Goal: Answer question/provide support: Share knowledge or assist other users

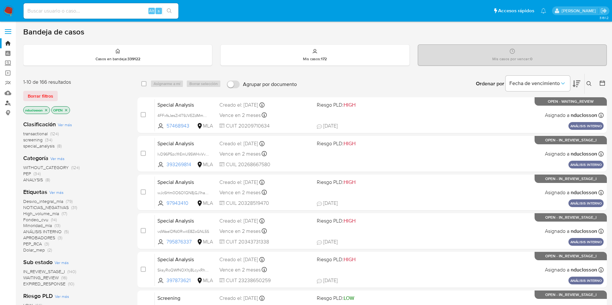
click at [9, 104] on link "Buscador de personas" at bounding box center [38, 103] width 77 height 10
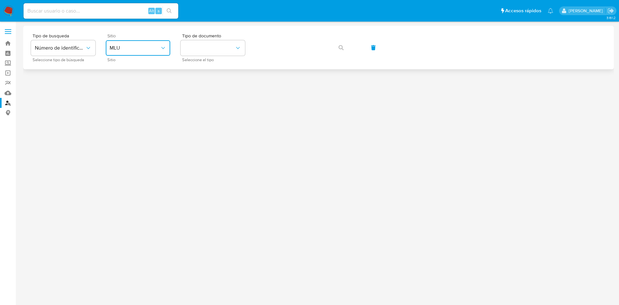
click at [153, 45] on span "MLU" at bounding box center [135, 48] width 50 height 6
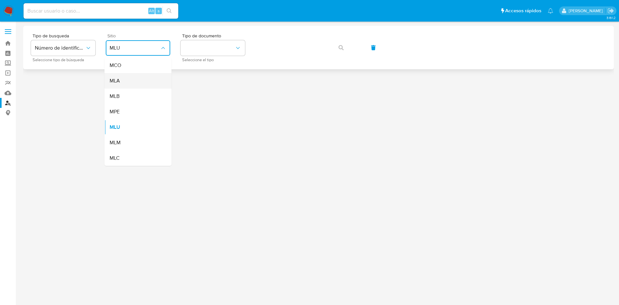
click at [137, 77] on div "MLA" at bounding box center [136, 80] width 53 height 15
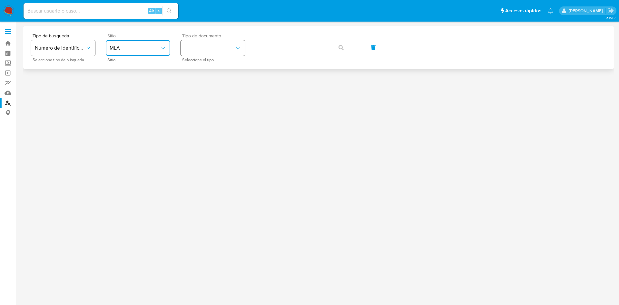
click at [214, 49] on button "identificationType" at bounding box center [213, 47] width 64 height 15
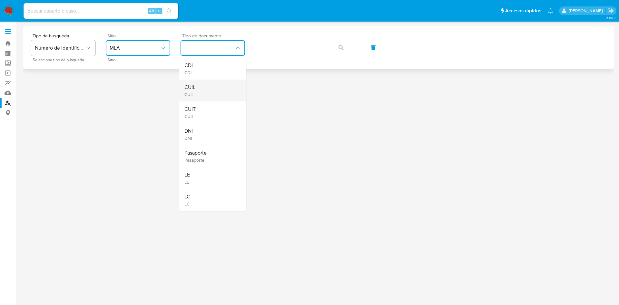
click at [213, 85] on div "CUIL CUIL" at bounding box center [210, 91] width 53 height 22
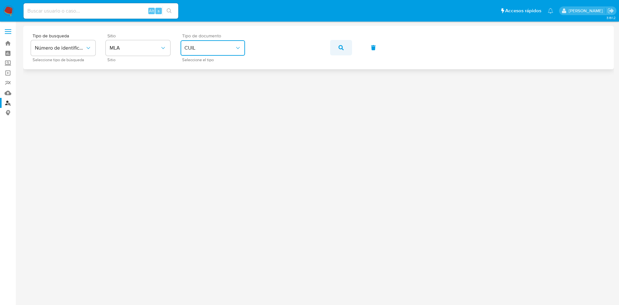
click at [346, 51] on button "button" at bounding box center [341, 47] width 22 height 15
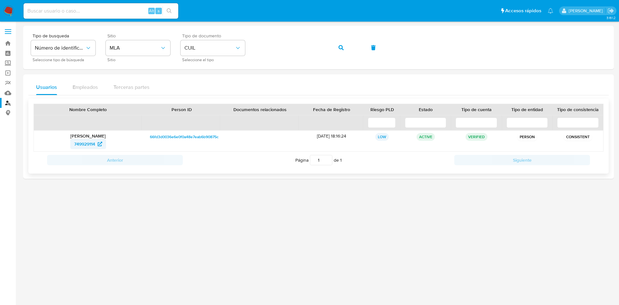
click at [84, 144] on span "749929114" at bounding box center [84, 144] width 21 height 10
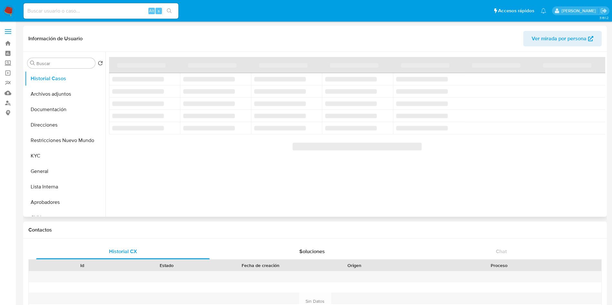
select select "10"
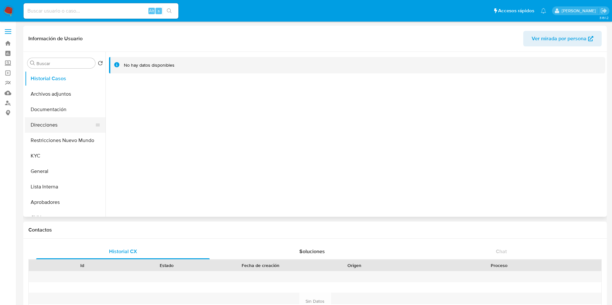
click at [54, 126] on button "Direcciones" at bounding box center [62, 124] width 75 height 15
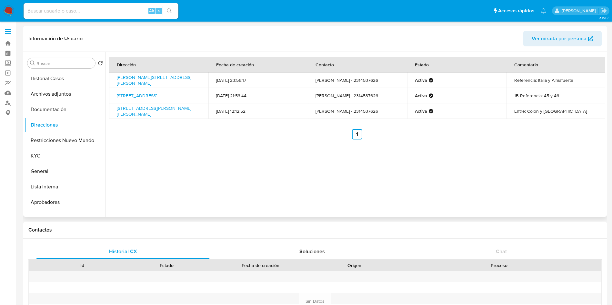
drag, startPoint x: 177, startPoint y: 86, endPoint x: 114, endPoint y: 74, distance: 64.5
click at [114, 74] on td "[PERSON_NAME][STREET_ADDRESS][PERSON_NAME]" at bounding box center [158, 80] width 99 height 15
copy link "[PERSON_NAME][STREET_ADDRESS][PERSON_NAME]"
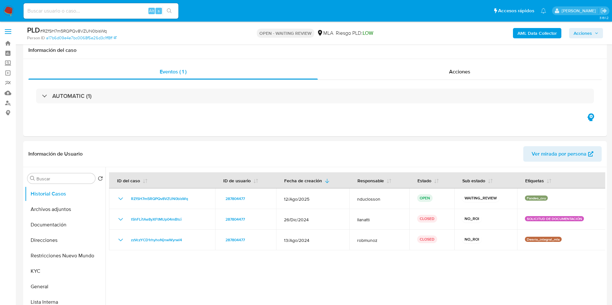
select select "10"
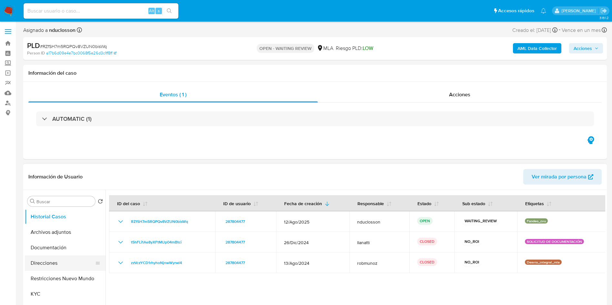
click at [46, 261] on button "Direcciones" at bounding box center [62, 263] width 75 height 15
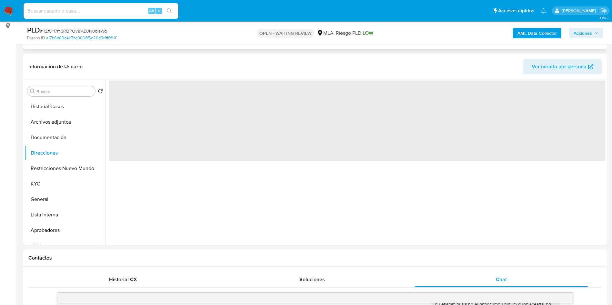
scroll to position [97, 0]
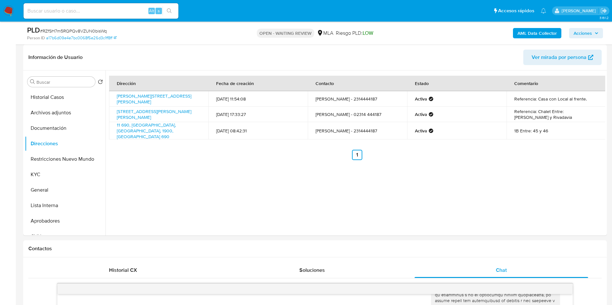
click at [70, 16] on div "Alt s" at bounding box center [101, 10] width 155 height 15
click at [67, 11] on input at bounding box center [101, 11] width 155 height 8
paste input "zNrGKbEE1tTTeZgaBmirrCdJ"
type input "zNrGKbEE1tTTeZgaBmirrCdJ"
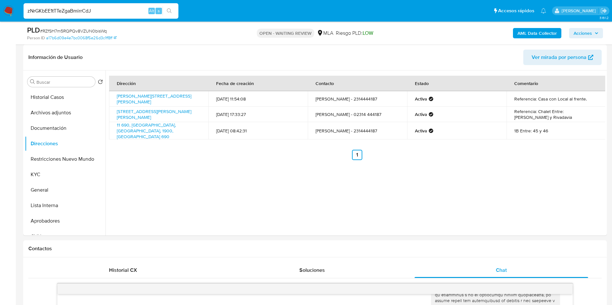
click at [168, 9] on icon "search-icon" at bounding box center [169, 10] width 5 height 5
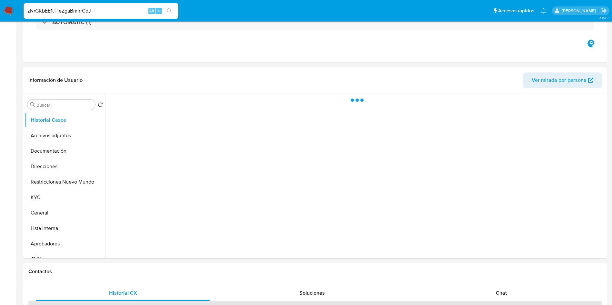
select select "10"
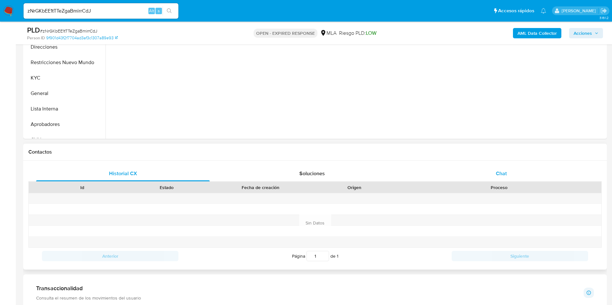
click at [492, 173] on div "Chat" at bounding box center [500, 173] width 173 height 15
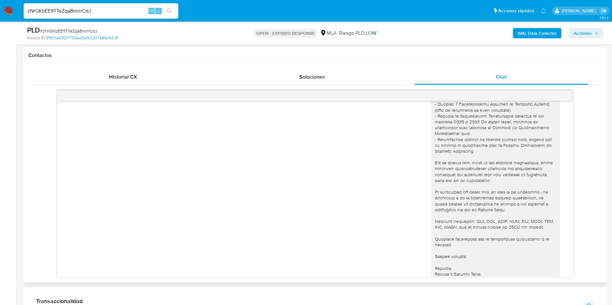
scroll to position [738, 0]
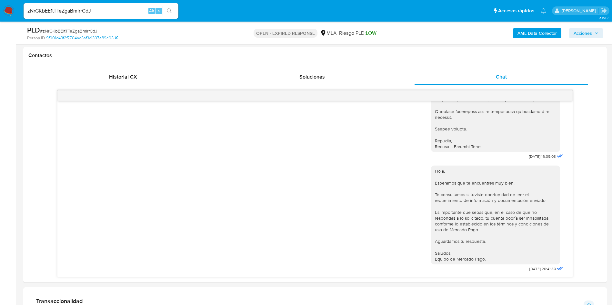
click at [63, 6] on div "zNrGKbEE1tTTeZgaBmirrCdJ Alt s" at bounding box center [101, 10] width 155 height 15
click at [64, 9] on input "zNrGKbEE1tTTeZgaBmirrCdJ" at bounding box center [101, 11] width 155 height 8
paste input "OgHDteO2GQkyG99xjEVya9Hl"
type input "OgHDteO2GQkyG99xjEVya9Hl"
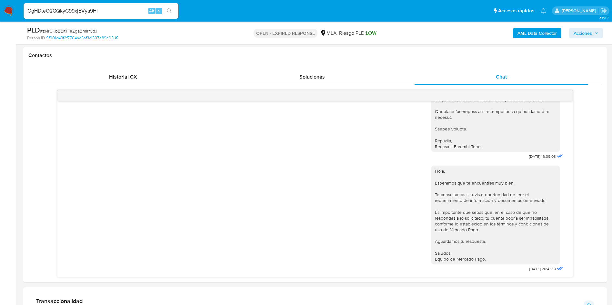
click at [170, 14] on button "search-icon" at bounding box center [169, 10] width 13 height 9
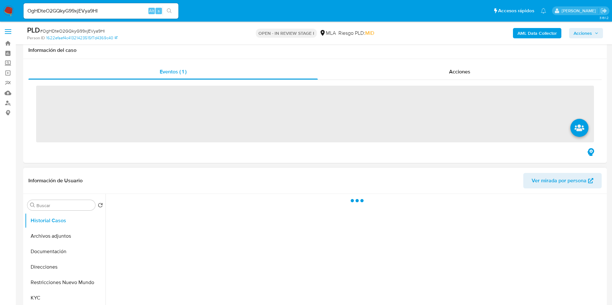
scroll to position [145, 0]
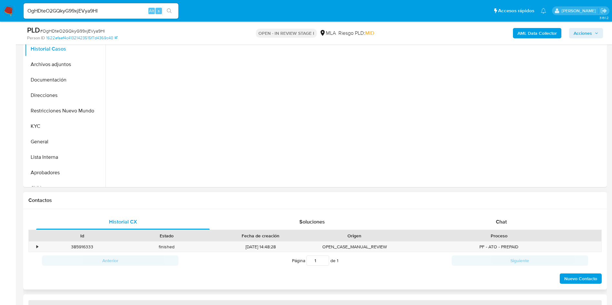
click at [511, 241] on div "Proceso" at bounding box center [499, 236] width 204 height 11
click at [501, 224] on span "Chat" at bounding box center [501, 221] width 11 height 7
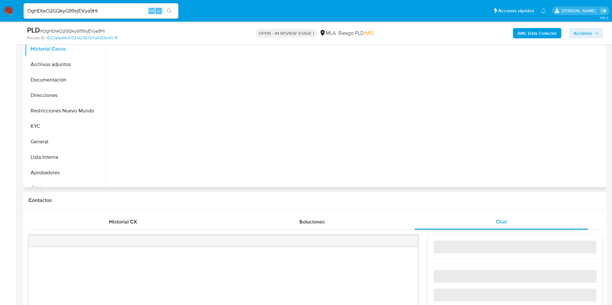
select select "10"
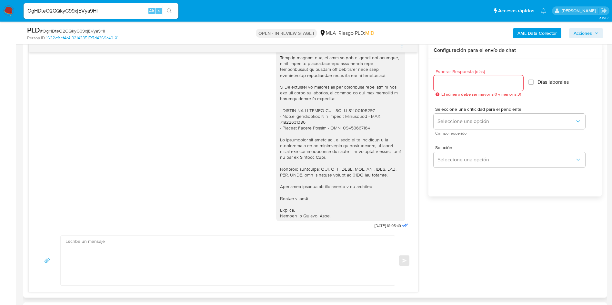
scroll to position [468, 0]
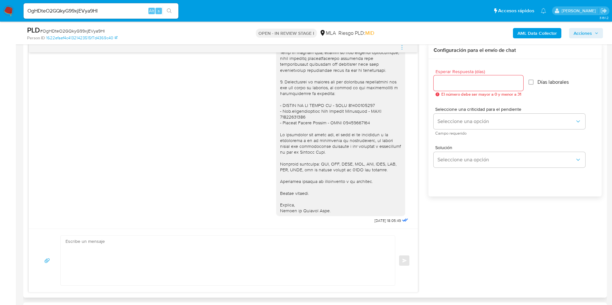
click at [205, 273] on textarea at bounding box center [225, 261] width 321 height 50
paste textarea "Hola, Esperamos que te encuentres muy bien. Te consultamos si tuviste oportunid…"
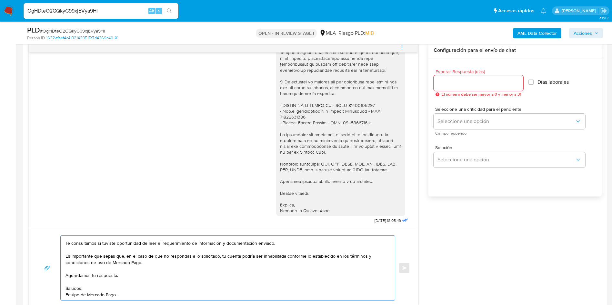
scroll to position [24, 0]
click at [84, 282] on textarea "Hola, Esperamos que te encuentres muy bien. Te consultamos si tuviste oportunid…" at bounding box center [225, 268] width 321 height 64
click at [76, 269] on textarea "Hola, Esperamos que te encuentres muy bien. Te consultamos si tuviste oportunid…" at bounding box center [225, 268] width 321 height 64
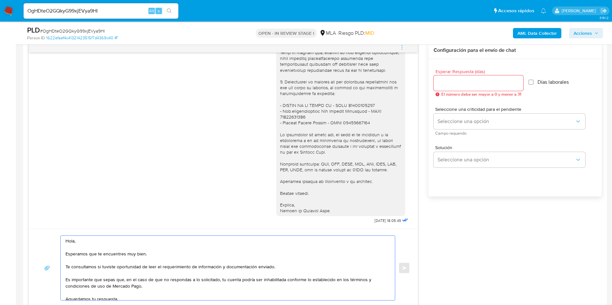
scroll to position [0, 0]
click at [80, 262] on textarea "Hola, Esperamos que te encuentres muy bien. Te consultamos si tuviste oportunid…" at bounding box center [225, 268] width 321 height 64
click at [76, 246] on textarea "Hola, Esperamos que te encuentres muy bien. Te consultamos si tuviste oportunid…" at bounding box center [225, 268] width 321 height 64
type textarea "Hola, Esperamos que te encuentres muy bien. Te consultamos si tuviste oportunid…"
click at [452, 82] on input "Esperar Respuesta (días)" at bounding box center [478, 83] width 90 height 8
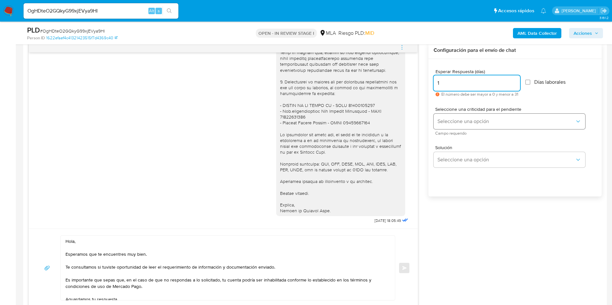
type input "1"
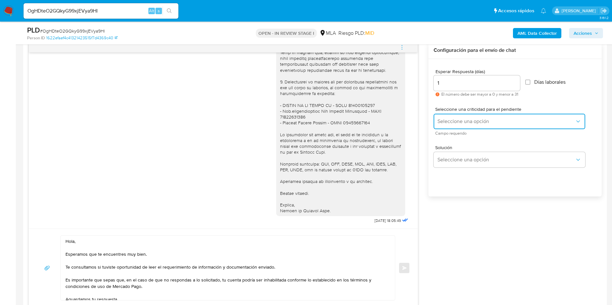
click at [468, 119] on span "Seleccione una opción" at bounding box center [505, 121] width 137 height 6
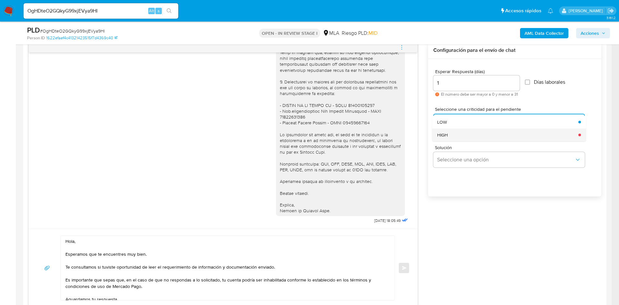
click at [469, 137] on div "HIGH" at bounding box center [505, 135] width 137 height 13
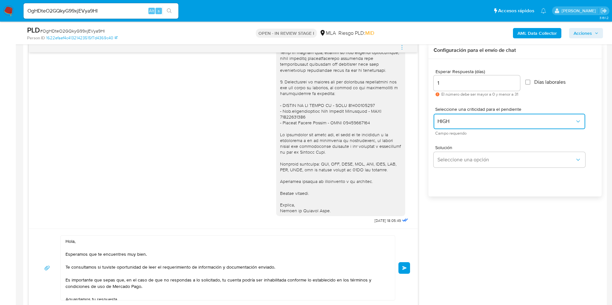
scroll to position [387, 0]
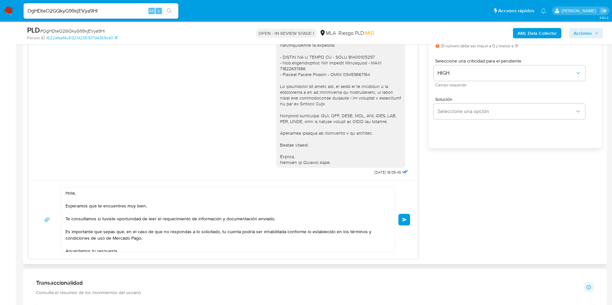
click at [404, 214] on button "Enviar" at bounding box center [404, 220] width 12 height 12
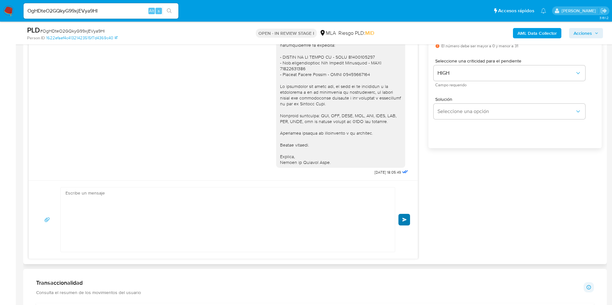
scroll to position [580, 0]
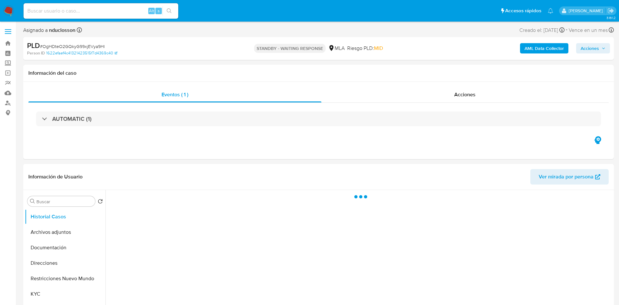
select select "10"
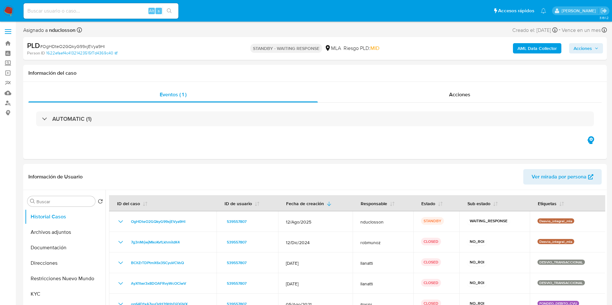
click at [89, 15] on div "Alt s" at bounding box center [101, 10] width 155 height 15
click at [75, 12] on input at bounding box center [101, 11] width 155 height 8
paste input "s67mWYo10FhGGHgf0H9JZN1a"
type input "s67mWYo10FhGGHgf0H9JZN1a"
click at [174, 10] on button "search-icon" at bounding box center [169, 10] width 13 height 9
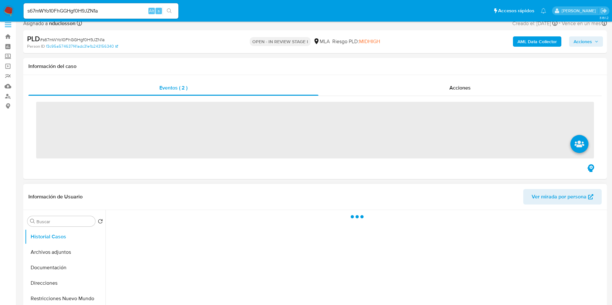
scroll to position [145, 0]
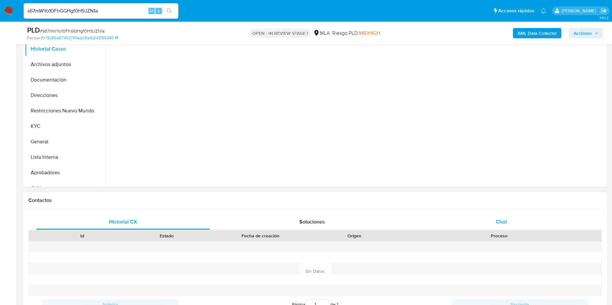
click at [488, 217] on div "Chat" at bounding box center [500, 221] width 173 height 15
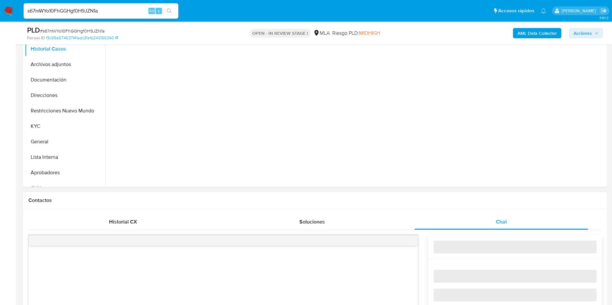
select select "10"
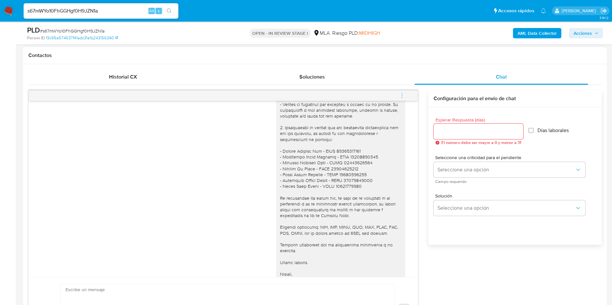
scroll to position [610, 0]
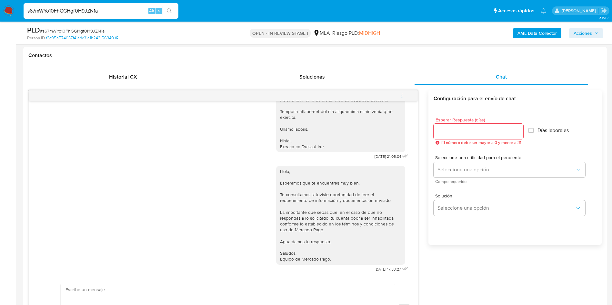
click at [80, 13] on input "s67mWYo10FhGGHgf0H9JZN1a" at bounding box center [101, 11] width 155 height 8
paste input "VqAK9n5gQU6QVnAS8mQxjm2R"
type input "VqAK9n5gQU6QVnAS8mQxjm2R"
click at [166, 11] on button "search-icon" at bounding box center [169, 10] width 13 height 9
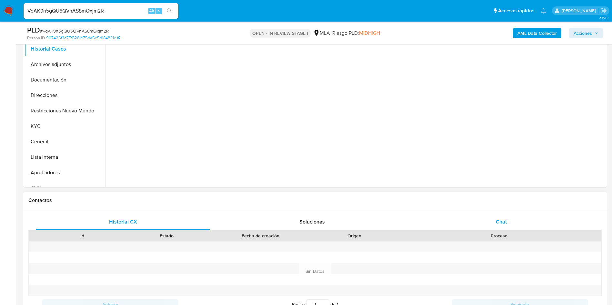
select select "10"
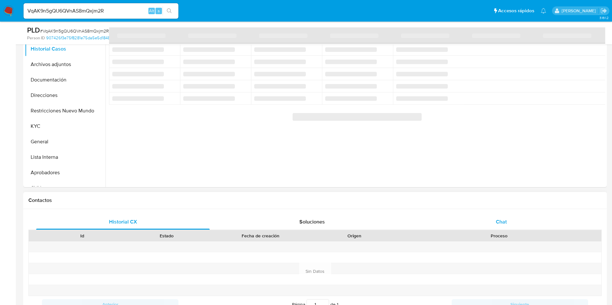
click at [471, 219] on div "Chat" at bounding box center [500, 221] width 173 height 15
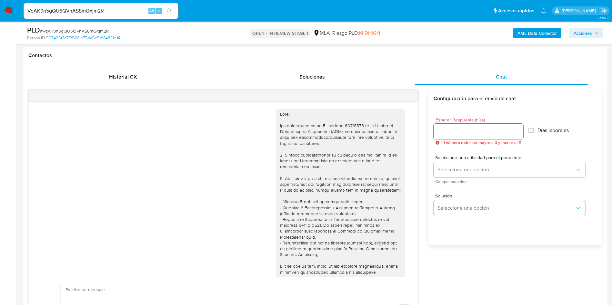
scroll to position [409, 0]
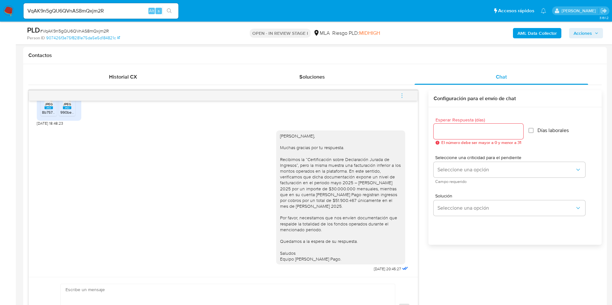
click at [87, 10] on input "VqAK9n5gQU6QVnAS8mQxjm2R" at bounding box center [101, 11] width 155 height 8
paste input "s67mWYo10FhGGHgf0H9JZN1a"
type input "s67mWYo10FhGGHgf0H9JZN1a"
click at [168, 10] on icon "search-icon" at bounding box center [169, 10] width 5 height 5
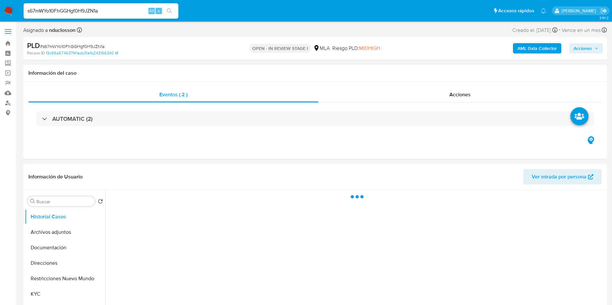
select select "10"
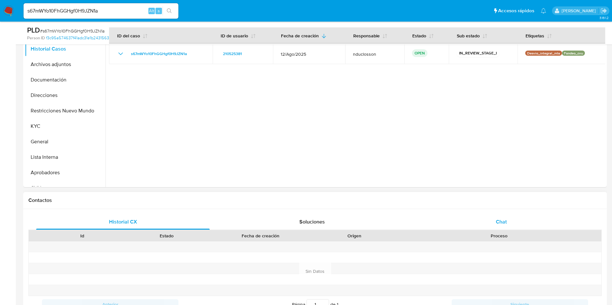
click at [489, 216] on div "Chat" at bounding box center [500, 221] width 173 height 15
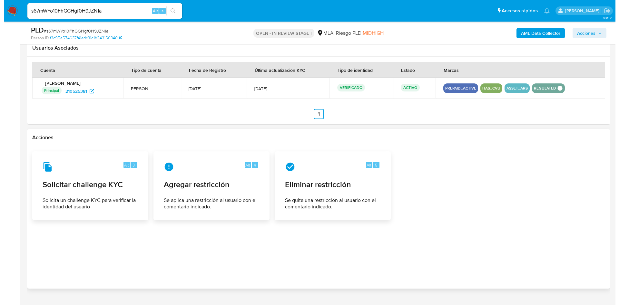
scroll to position [987, 0]
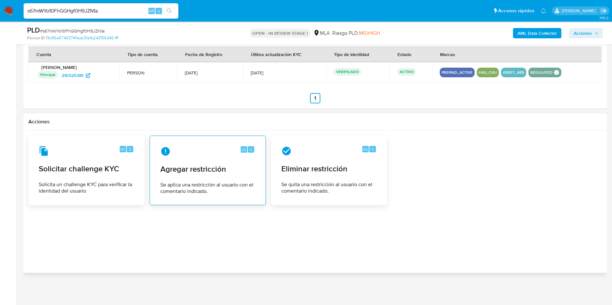
click at [217, 182] on span "Se aplica una restricción al usuario con el comentario indicado." at bounding box center [207, 188] width 95 height 13
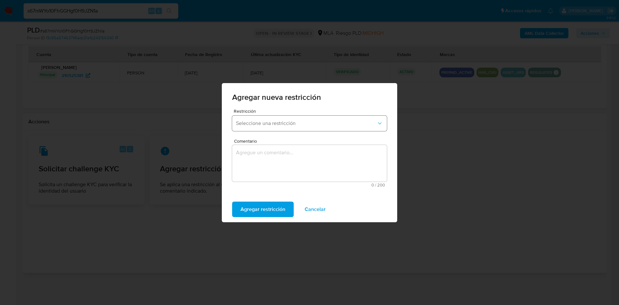
click at [262, 122] on span "Seleccione una restricción" at bounding box center [306, 123] width 141 height 6
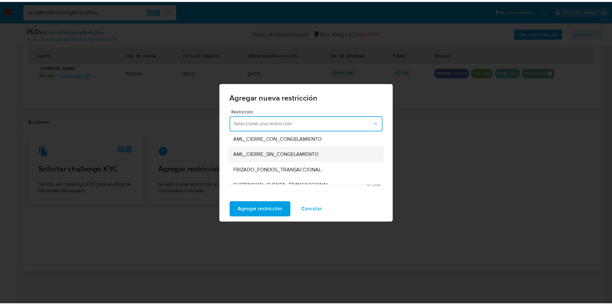
scroll to position [97, 0]
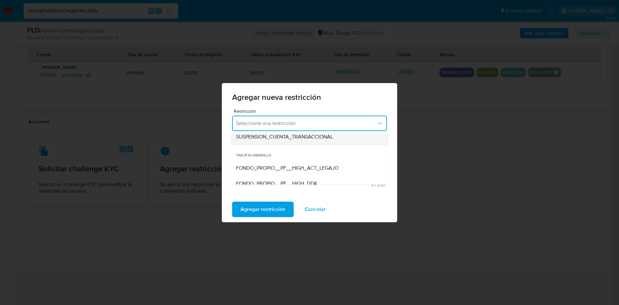
click at [292, 138] on span "SUSPENSION_CUENTA_TRANSACCIONAL" at bounding box center [284, 137] width 97 height 6
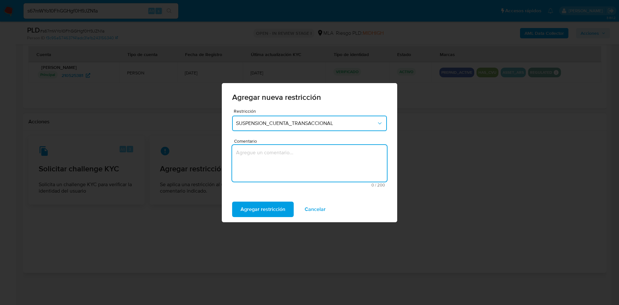
click at [291, 158] on textarea "Comentario" at bounding box center [309, 163] width 155 height 37
type textarea "a"
type textarea "AML"
click at [269, 204] on span "Agregar restricción" at bounding box center [263, 210] width 45 height 14
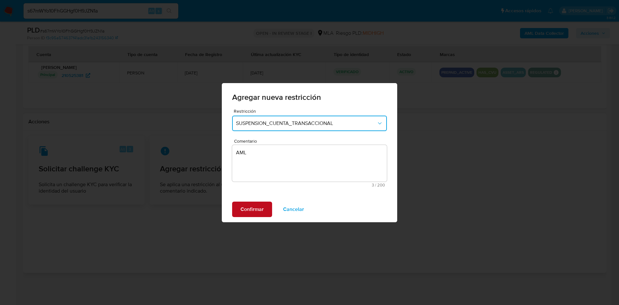
click at [253, 205] on span "Confirmar" at bounding box center [252, 210] width 23 height 14
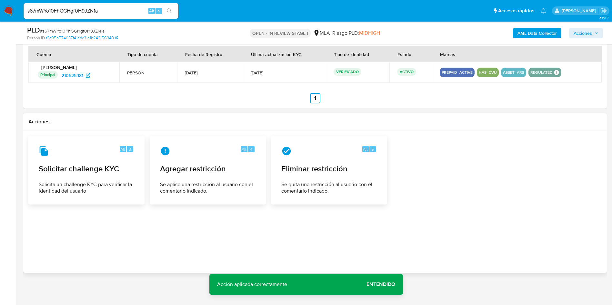
click at [381, 285] on span "Entendido" at bounding box center [380, 285] width 29 height 0
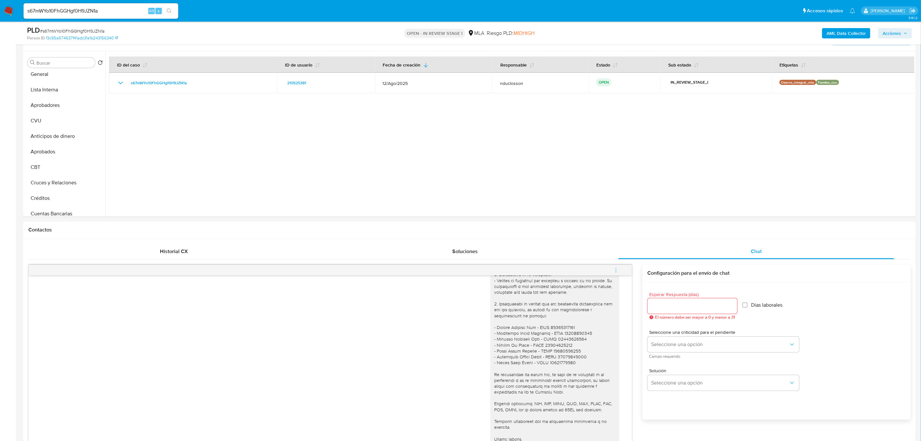
scroll to position [475, 0]
click at [80, 12] on input "s67mWYo10FhGGHgf0H9JZN1a" at bounding box center [101, 11] width 155 height 8
paste input "hZTx76oa9euO1D17KNl2ujMz"
type input "hZTx76oa9euO1D17KNl2ujMz"
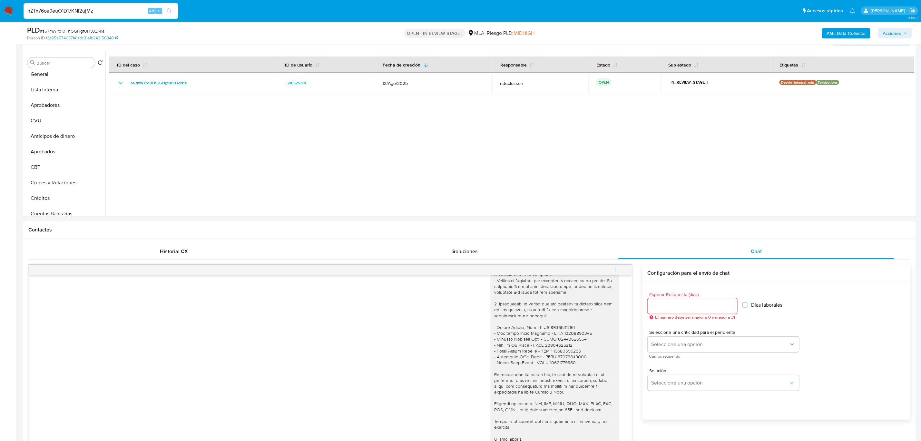
click at [169, 12] on icon "search-icon" at bounding box center [169, 10] width 5 height 5
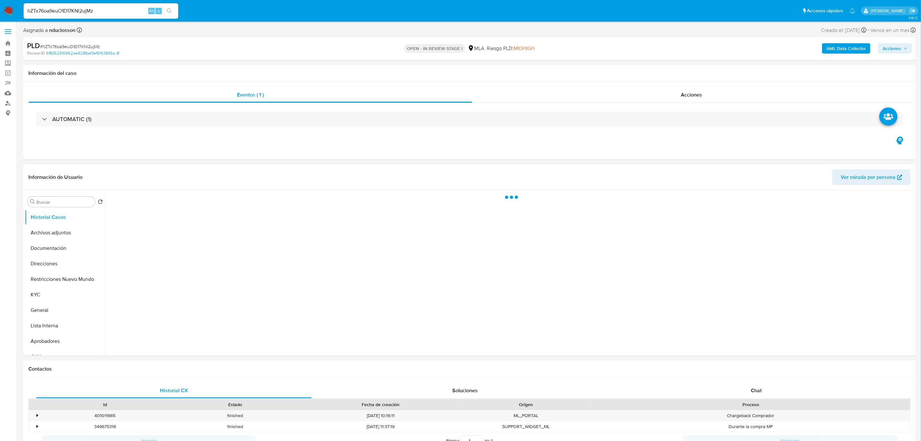
select select "10"
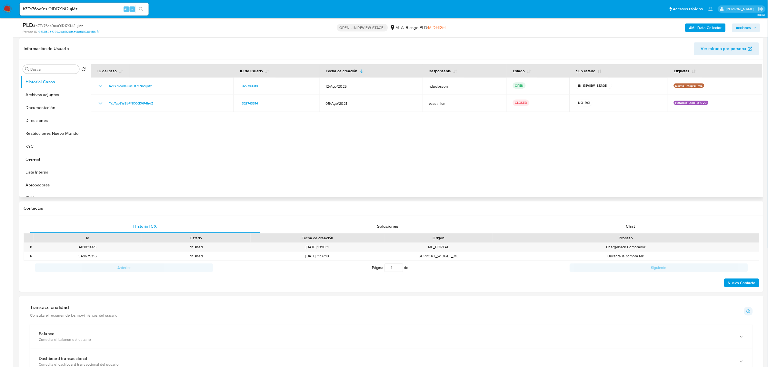
scroll to position [97, 0]
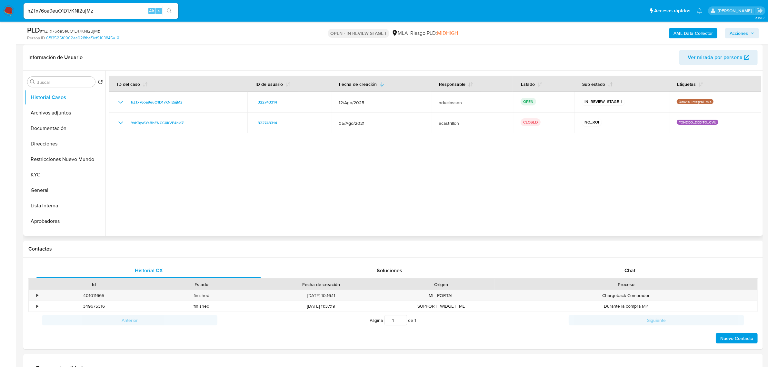
drag, startPoint x: 793, startPoint y: 3, endPoint x: 370, endPoint y: 162, distance: 452.4
click at [370, 162] on div at bounding box center [433, 153] width 656 height 165
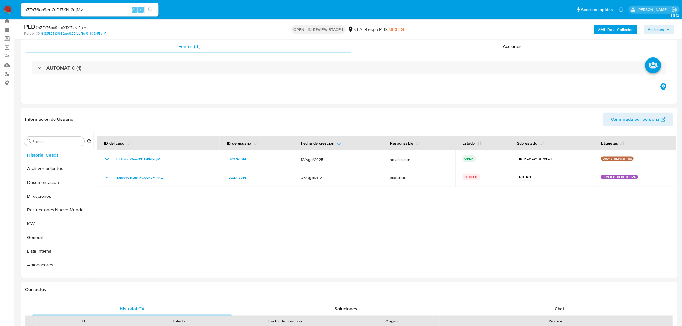
scroll to position [0, 0]
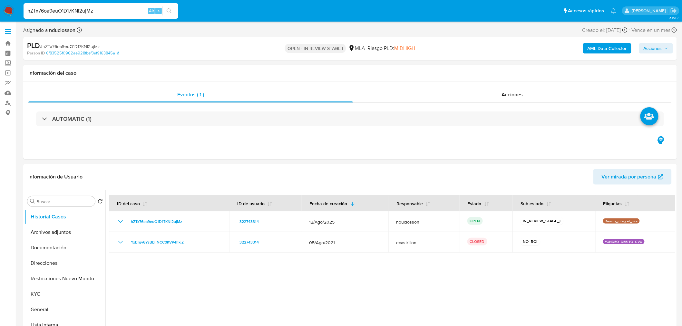
click at [63, 10] on input "hZTx76oa9euO1D17KNl2ujMz" at bounding box center [101, 11] width 155 height 8
paste input "AxcAl77S7v1P1AQ2IC9O7yL6"
type input "AxcAl77S7v1P1AQ2IC9O7yL6"
click at [172, 14] on button "search-icon" at bounding box center [169, 10] width 13 height 9
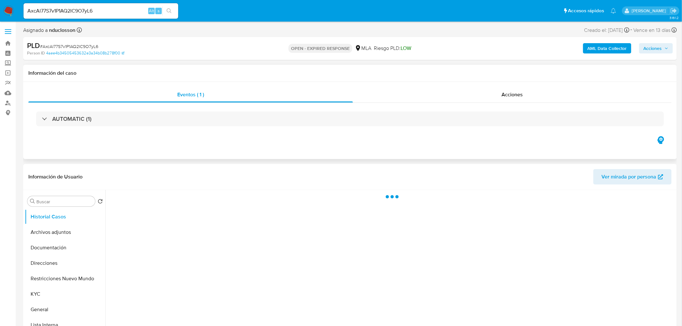
select select "10"
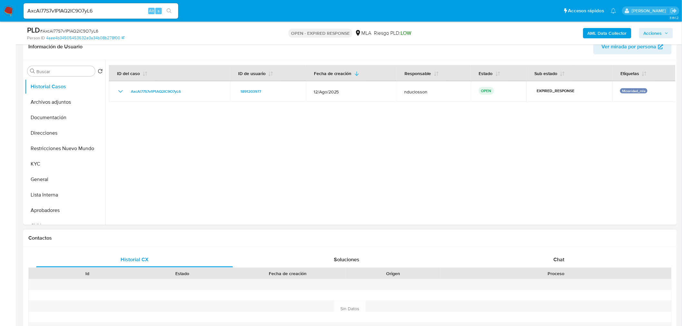
scroll to position [143, 0]
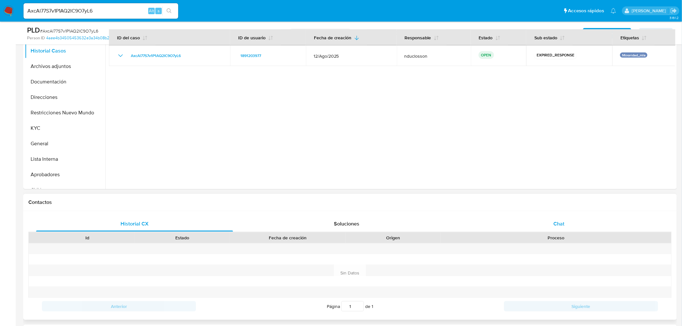
click at [554, 229] on div "Chat" at bounding box center [559, 223] width 197 height 15
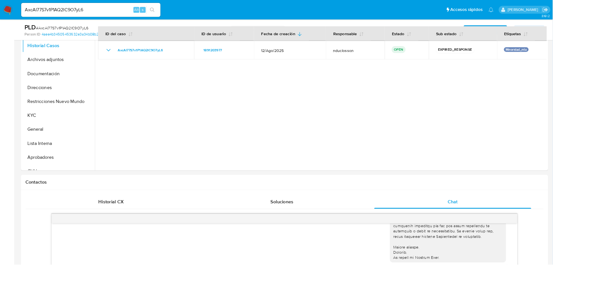
scroll to position [239, 0]
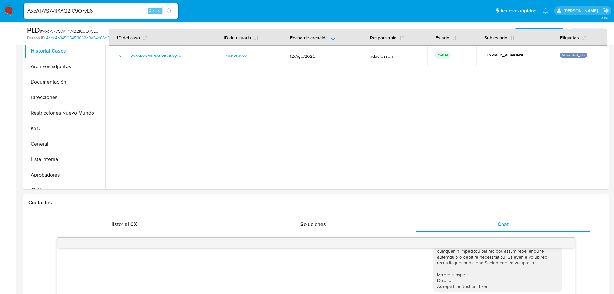
drag, startPoint x: 462, startPoint y: 1, endPoint x: 22, endPoint y: 236, distance: 499.3
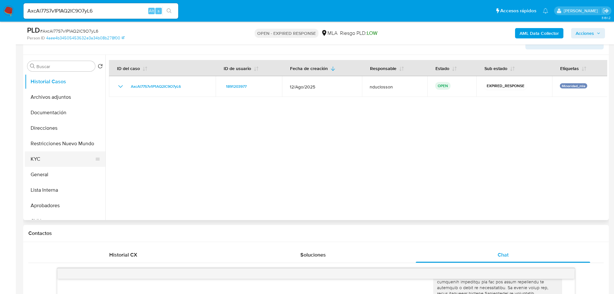
scroll to position [79, 0]
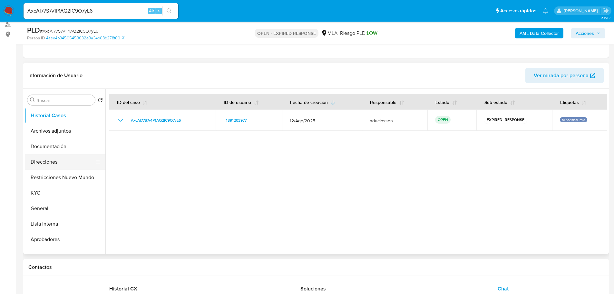
click at [48, 162] on button "Direcciones" at bounding box center [62, 161] width 75 height 15
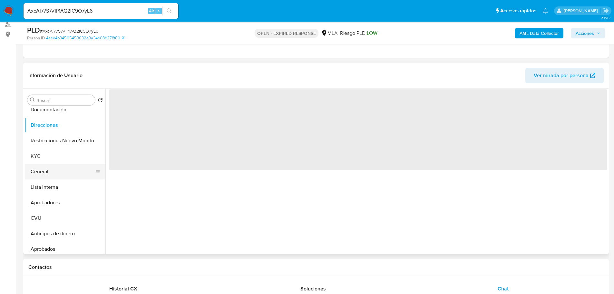
scroll to position [64, 0]
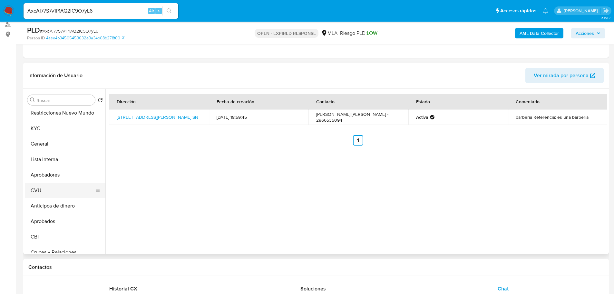
click at [44, 188] on button "CVU" at bounding box center [62, 190] width 75 height 15
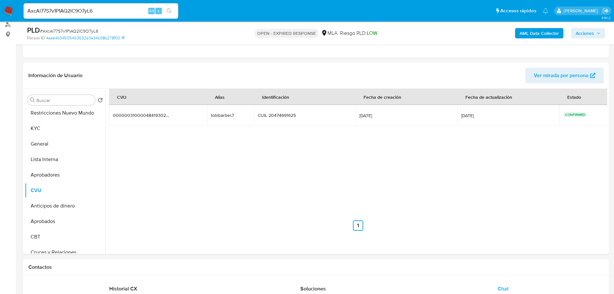
click at [64, 11] on input "AxcAl77S7v1P1AQ2IC9O7yL6" at bounding box center [101, 11] width 155 height 8
paste input "hZTx76oa9euO1D17KNl2ujMz"
type input "hZTx76oa9euO1D17KNl2ujMz"
click at [172, 9] on button "search-icon" at bounding box center [169, 10] width 13 height 9
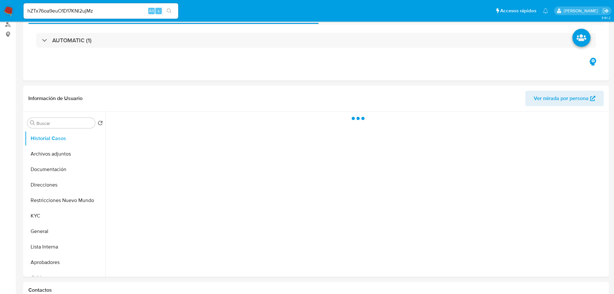
select select "10"
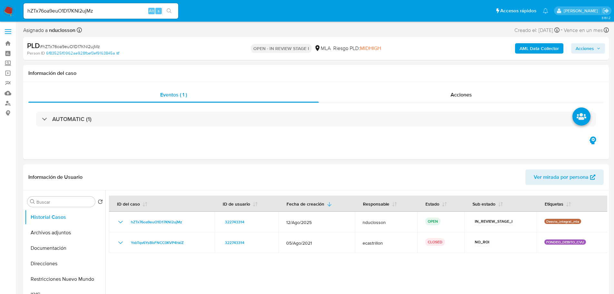
drag, startPoint x: 589, startPoint y: 1, endPoint x: 193, endPoint y: 1, distance: 395.4
click at [301, 153] on div "Eventos ( 1 ) Acciones AUTOMATIC (1)" at bounding box center [316, 120] width 586 height 77
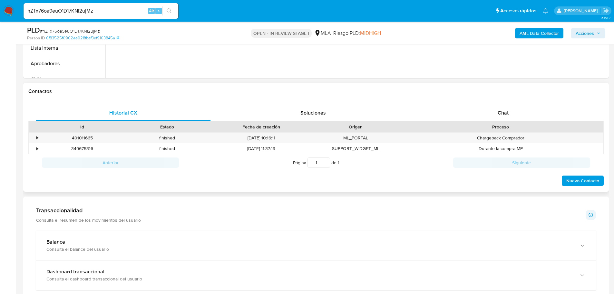
scroll to position [258, 0]
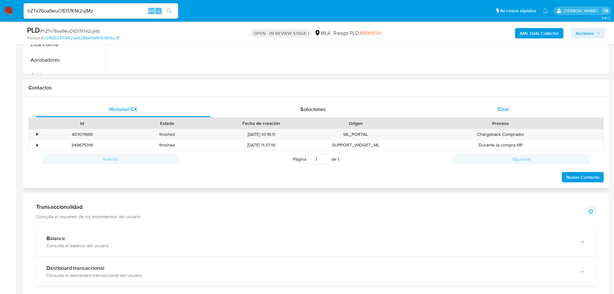
click at [500, 111] on span "Chat" at bounding box center [503, 108] width 11 height 7
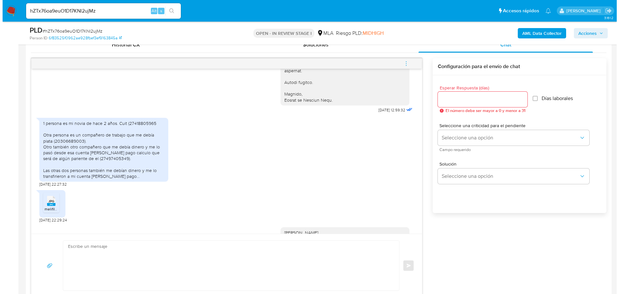
scroll to position [653, 0]
click at [538, 36] on b "AML Data Collector" at bounding box center [539, 33] width 39 height 10
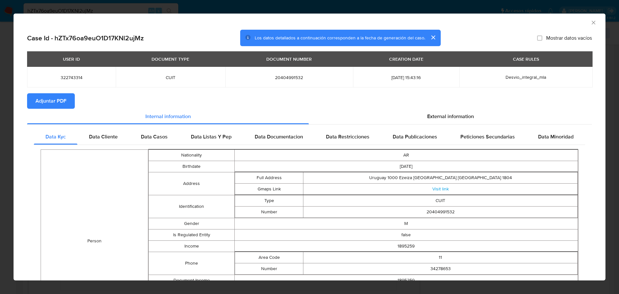
click at [416, 105] on section "Adjuntar PDF" at bounding box center [309, 100] width 565 height 15
click at [421, 114] on div "External information" at bounding box center [450, 116] width 283 height 15
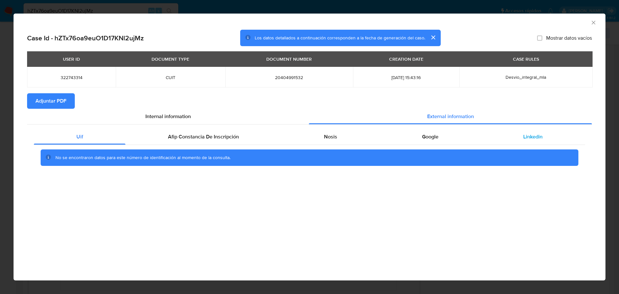
click at [534, 133] on span "Linkedin" at bounding box center [532, 136] width 19 height 7
click at [181, 126] on div "Uif Afip Constancia De Inscripción Nosis Google Linkedin No se encontraron dato…" at bounding box center [309, 149] width 565 height 51
drag, startPoint x: 188, startPoint y: 136, endPoint x: 300, endPoint y: 124, distance: 112.8
click at [188, 136] on span "Afip Constancia De Inscripción" at bounding box center [203, 136] width 71 height 7
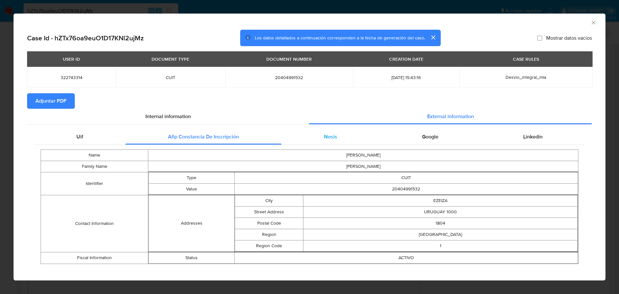
click at [310, 134] on div "Nosis" at bounding box center [331, 136] width 98 height 15
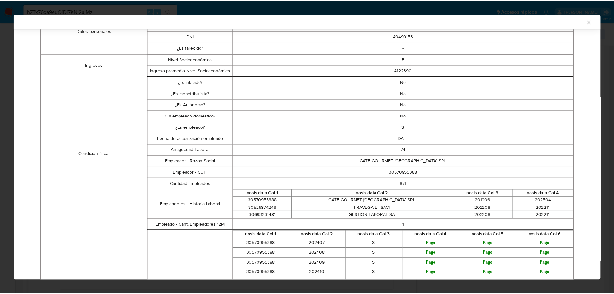
scroll to position [160, 0]
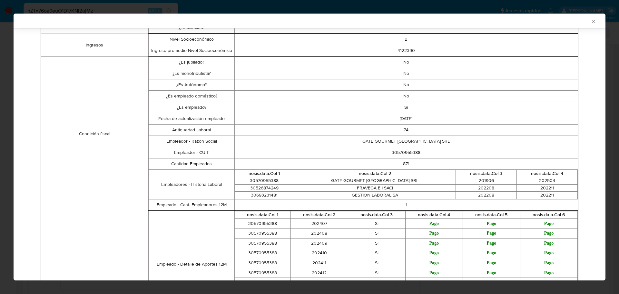
click at [590, 21] on icon "Cerrar ventana" at bounding box center [593, 21] width 6 height 6
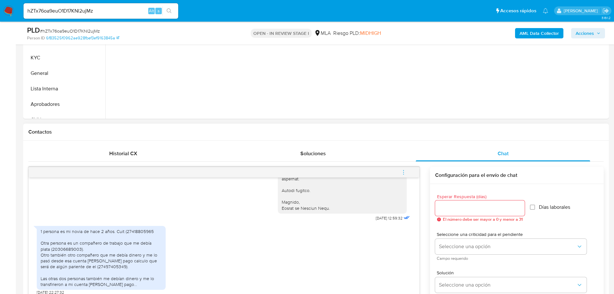
scroll to position [322, 0]
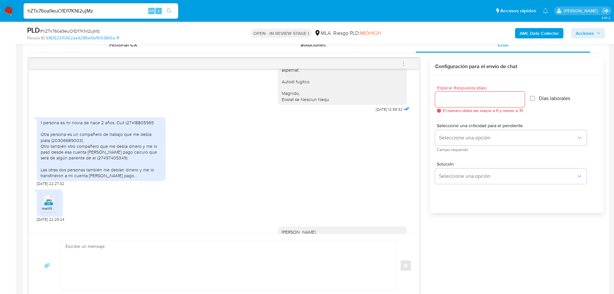
click at [80, 13] on input "hZTx76oa9euO1D17KNl2ujMz" at bounding box center [101, 11] width 155 height 8
paste input "UvNl1pFeolkHxnc9kWbwbayn"
type input "UvNl1pFeolkHxnc9kWbwbayn"
click at [169, 9] on icon "search-icon" at bounding box center [169, 10] width 5 height 5
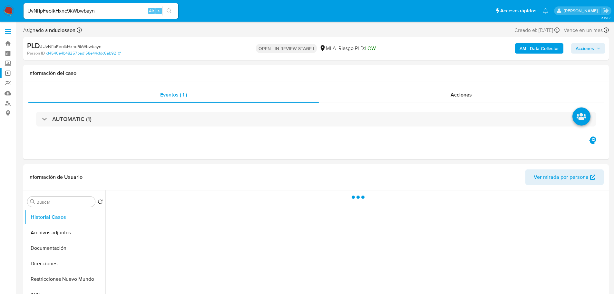
select select "10"
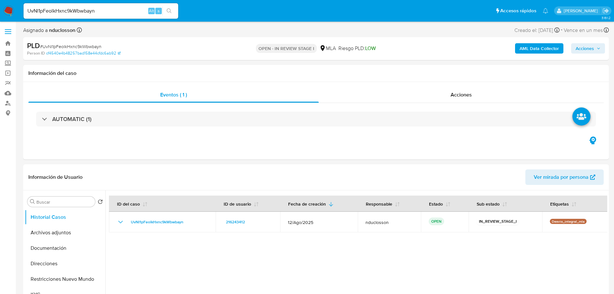
select select "10"
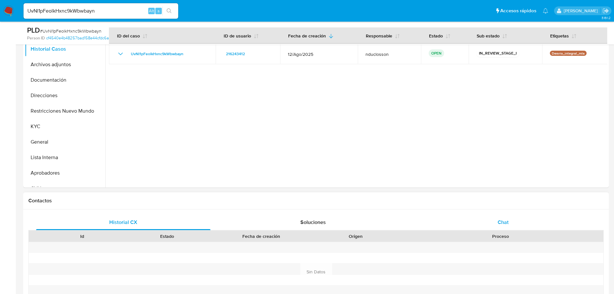
scroll to position [193, 0]
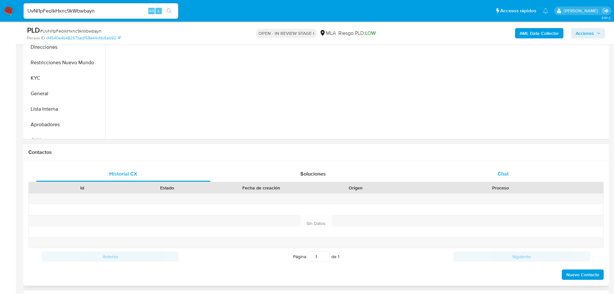
click at [509, 172] on span "Chat" at bounding box center [503, 173] width 11 height 7
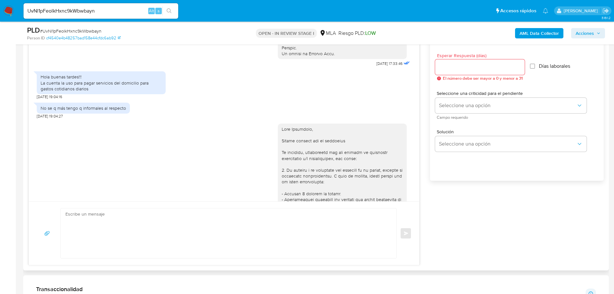
scroll to position [296, 0]
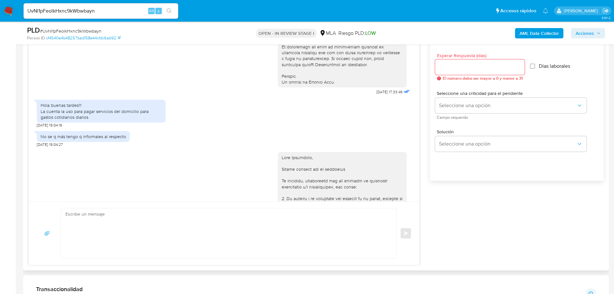
click at [80, 139] on div "No se q más tengo q informales al respecto" at bounding box center [83, 137] width 85 height 6
click at [101, 139] on div "No se q más tengo q informales al respecto" at bounding box center [83, 137] width 85 height 6
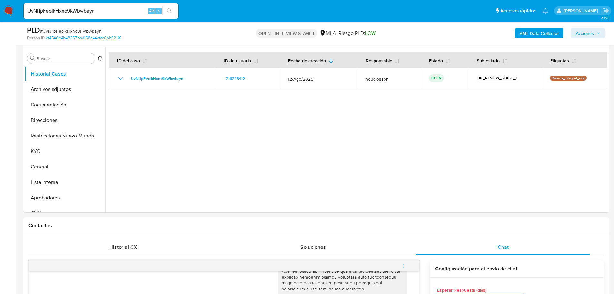
scroll to position [32, 0]
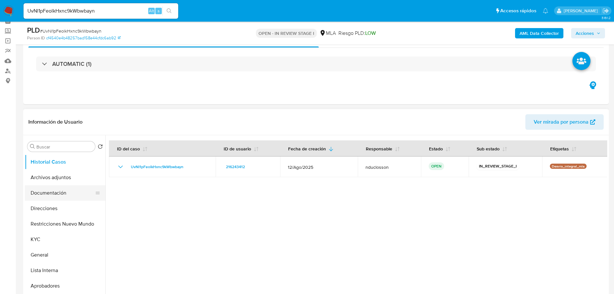
click at [44, 190] on button "Documentación" at bounding box center [62, 192] width 75 height 15
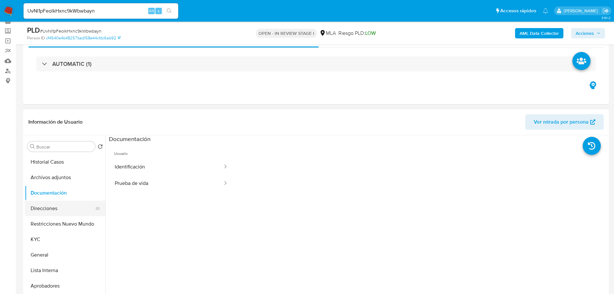
click at [50, 213] on button "Direcciones" at bounding box center [62, 208] width 75 height 15
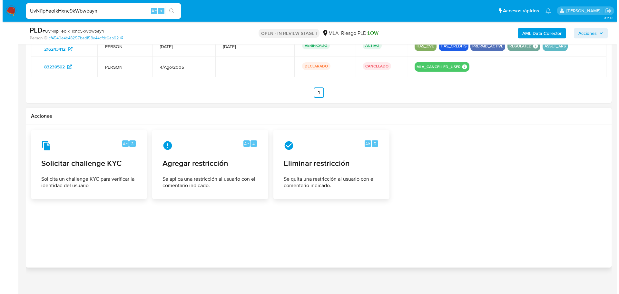
scroll to position [1007, 0]
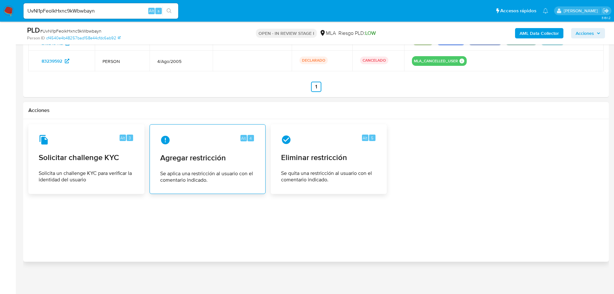
click at [198, 161] on span "Agregar restricción" at bounding box center [207, 158] width 95 height 10
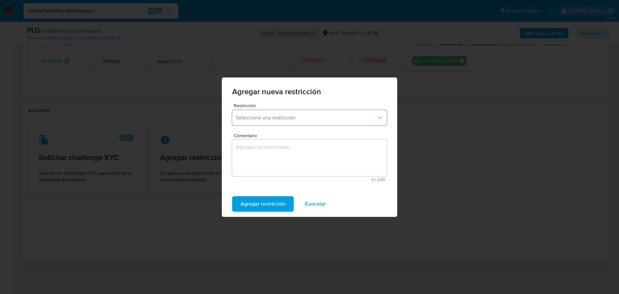
click at [324, 110] on button "Seleccione una restricción" at bounding box center [309, 117] width 155 height 15
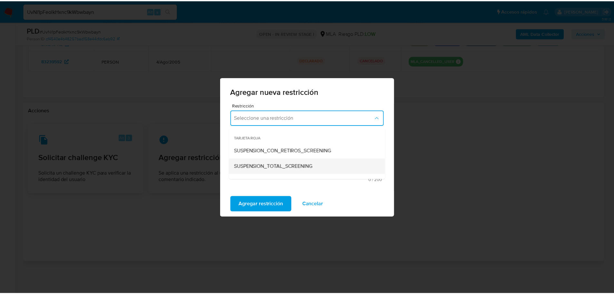
scroll to position [64, 0]
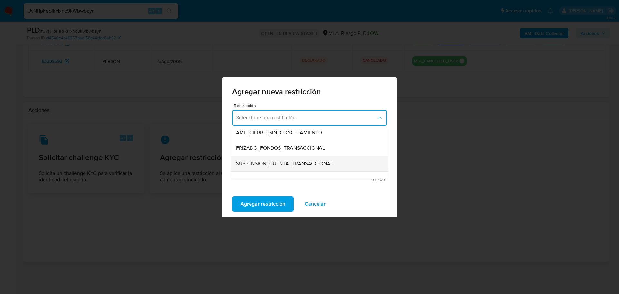
click at [287, 162] on span "SUSPENSION_CUENTA_TRANSACCIONAL" at bounding box center [284, 163] width 97 height 6
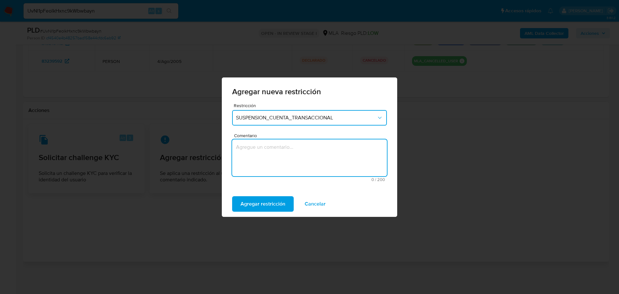
click at [278, 162] on textarea "Comentario" at bounding box center [309, 157] width 155 height 37
type textarea "AML"
click at [258, 207] on span "Agregar restricción" at bounding box center [263, 204] width 45 height 14
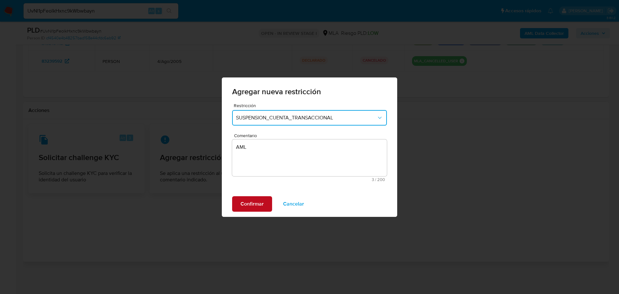
click at [256, 207] on span "Confirmar" at bounding box center [252, 204] width 23 height 14
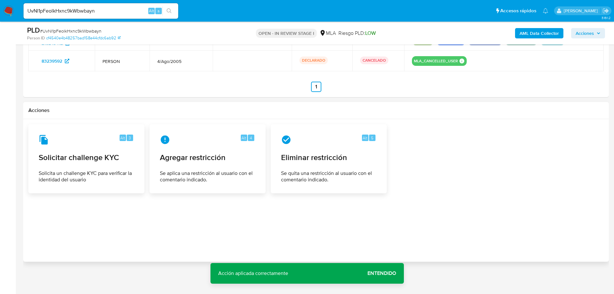
click at [383, 273] on span "Entendido" at bounding box center [382, 273] width 29 height 0
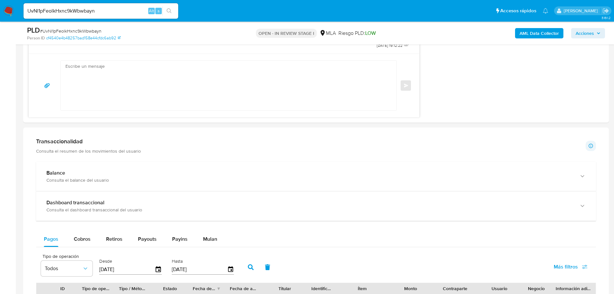
scroll to position [524, 0]
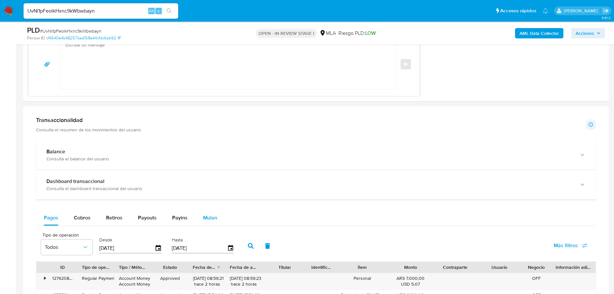
drag, startPoint x: 211, startPoint y: 215, endPoint x: 197, endPoint y: 216, distance: 13.6
click at [211, 215] on span "Mulan" at bounding box center [210, 217] width 14 height 7
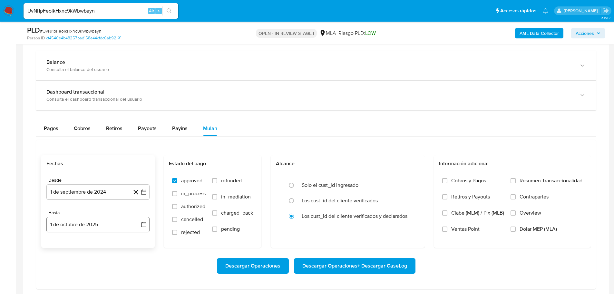
scroll to position [653, 0]
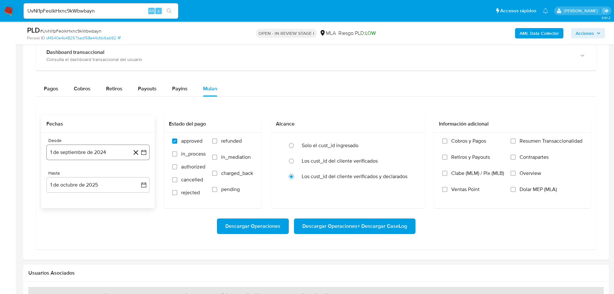
click at [68, 150] on button "1 de septiembre de 2024" at bounding box center [97, 151] width 103 height 15
click at [115, 174] on button "septiembre 2024" at bounding box center [98, 175] width 46 height 6
click at [136, 176] on icon "Año siguiente" at bounding box center [137, 176] width 8 height 8
click at [98, 236] on span "ago" at bounding box center [98, 235] width 8 height 5
click at [109, 202] on button "1" at bounding box center [111, 199] width 10 height 10
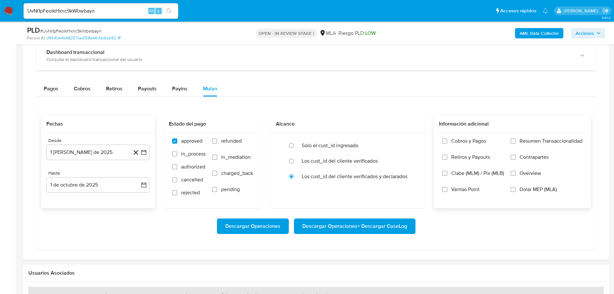
click at [519, 189] on label "Dolar MEP (MLA)" at bounding box center [547, 194] width 72 height 16
click at [516, 189] on input "Dolar MEP (MLA)" at bounding box center [513, 189] width 5 height 5
click at [270, 225] on span "Descargar Operaciones" at bounding box center [252, 226] width 55 height 14
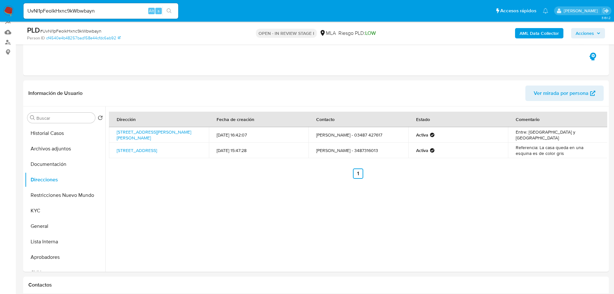
scroll to position [40, 0]
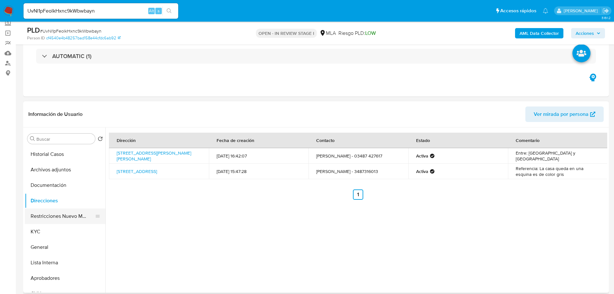
click at [49, 212] on button "Restricciones Nuevo Mundo" at bounding box center [62, 215] width 75 height 15
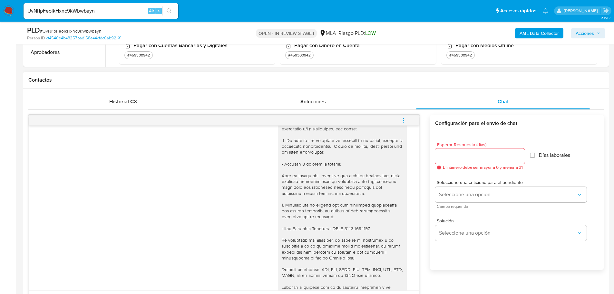
scroll to position [877, 0]
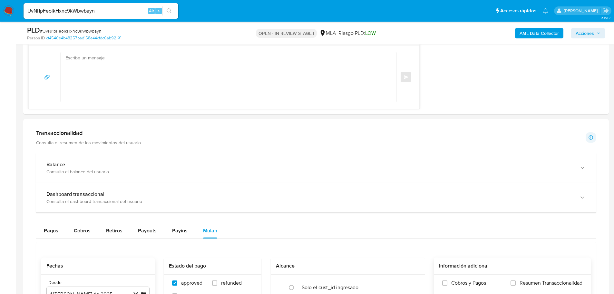
click at [55, 228] on span "Pagos" at bounding box center [51, 230] width 15 height 7
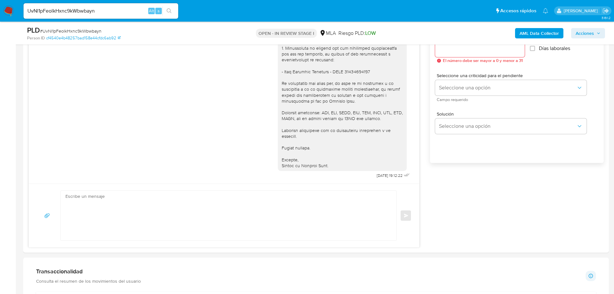
scroll to position [350, 0]
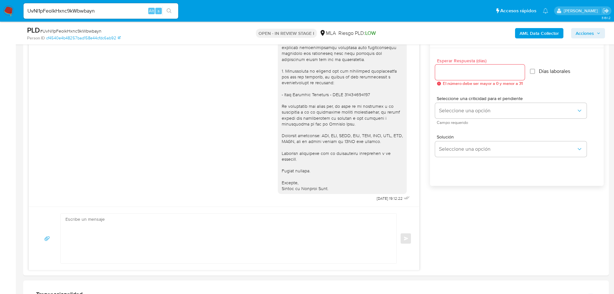
click at [81, 14] on input "UvNl1pFeolkHxnc9kWbwbayn" at bounding box center [101, 11] width 155 height 8
paste input "d4prkEzZU5vLVM0Z5Oyg1gCI"
type input "d4prkEzZU5vLVM0Z5Oyg1gCI"
click at [170, 12] on icon "search-icon" at bounding box center [169, 10] width 5 height 5
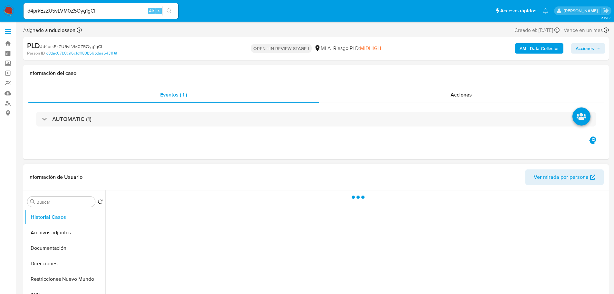
select select "10"
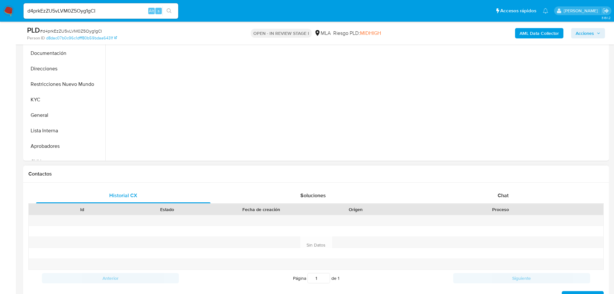
scroll to position [258, 0]
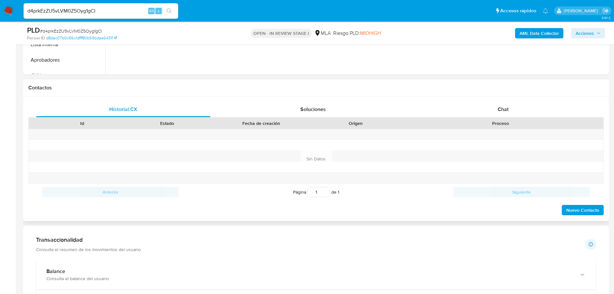
click at [497, 109] on div "Chat" at bounding box center [503, 109] width 174 height 15
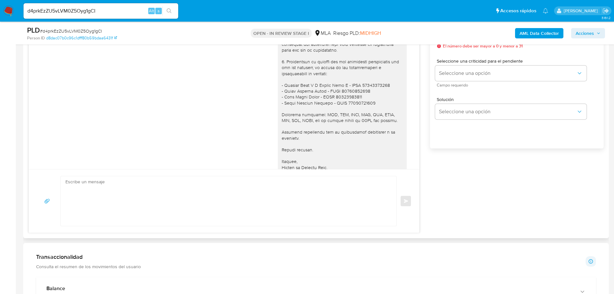
scroll to position [638, 0]
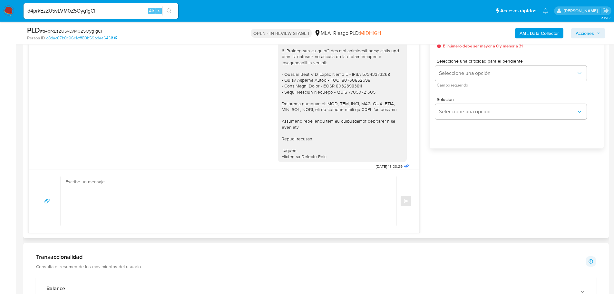
click at [295, 95] on div at bounding box center [342, 9] width 121 height 299
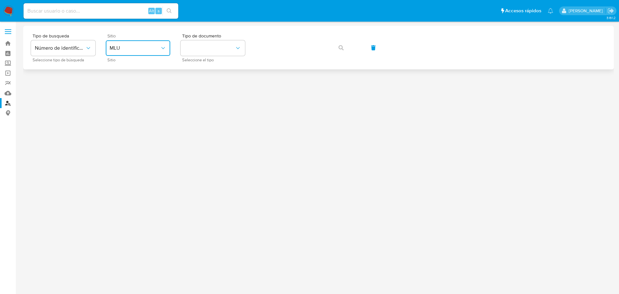
click at [154, 43] on button "MLU" at bounding box center [138, 47] width 64 height 15
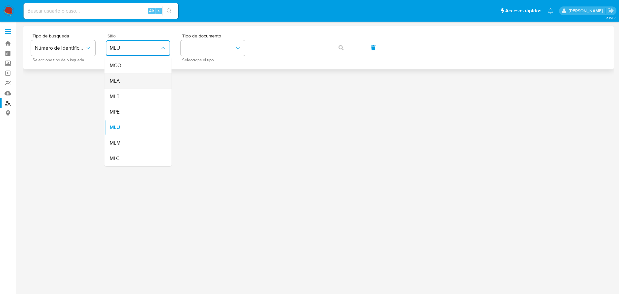
click at [128, 78] on div "MLA" at bounding box center [136, 80] width 53 height 15
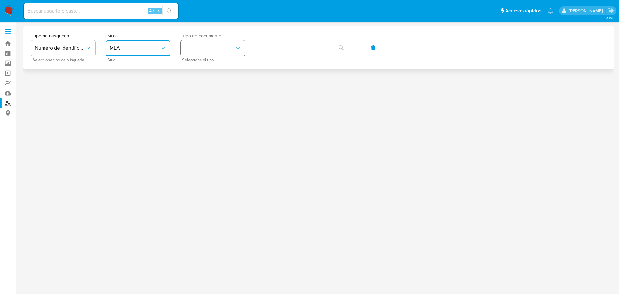
drag, startPoint x: 219, startPoint y: 49, endPoint x: 219, endPoint y: 54, distance: 4.8
click at [219, 48] on button "identificationType" at bounding box center [213, 47] width 64 height 15
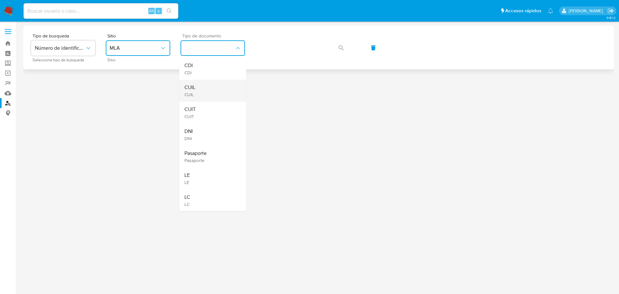
drag, startPoint x: 204, startPoint y: 79, endPoint x: 198, endPoint y: 87, distance: 9.9
click at [198, 87] on ul "CDI CDI CUIL CUIL CUIT CUIT DNI DNI Pasaporte Pasaporte LE LE LC LC" at bounding box center [212, 135] width 67 height 154
click at [194, 93] on span "CUIL" at bounding box center [189, 95] width 11 height 6
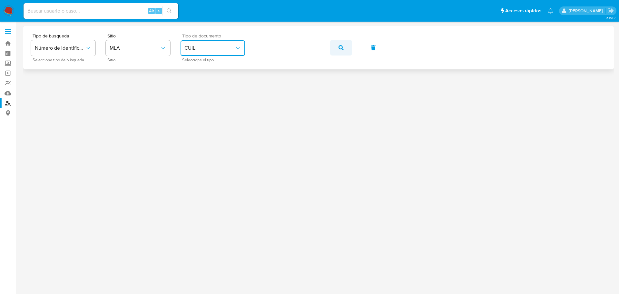
click at [341, 47] on icon "button" at bounding box center [341, 47] width 5 height 5
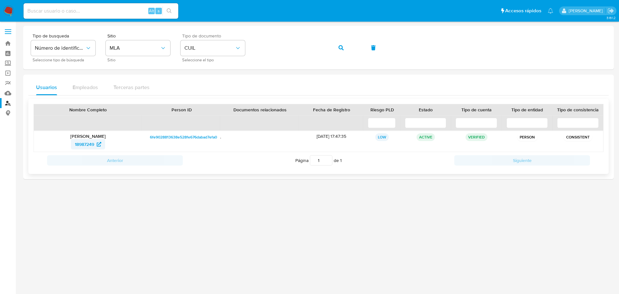
click at [85, 141] on span "18987249" at bounding box center [84, 144] width 19 height 10
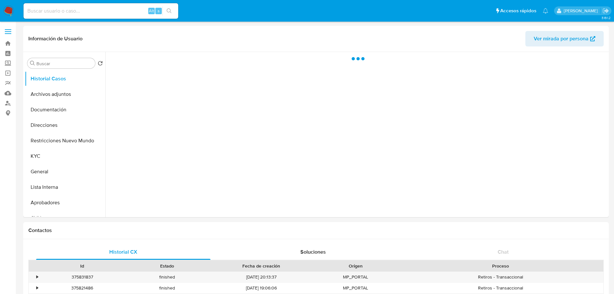
select select "10"
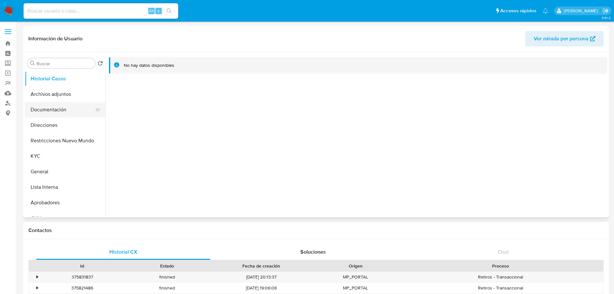
click at [49, 109] on button "Documentación" at bounding box center [62, 109] width 75 height 15
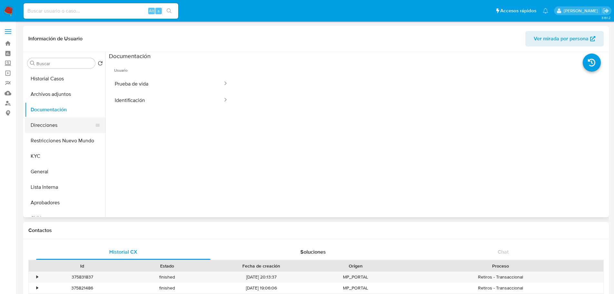
click at [47, 123] on button "Direcciones" at bounding box center [62, 124] width 75 height 15
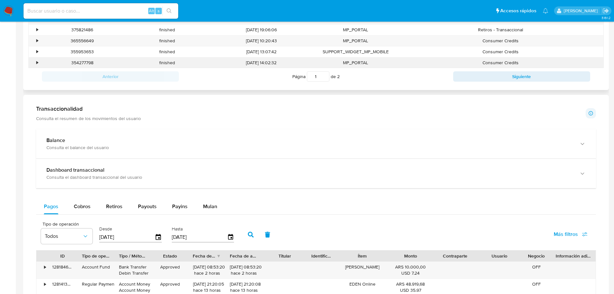
scroll to position [290, 0]
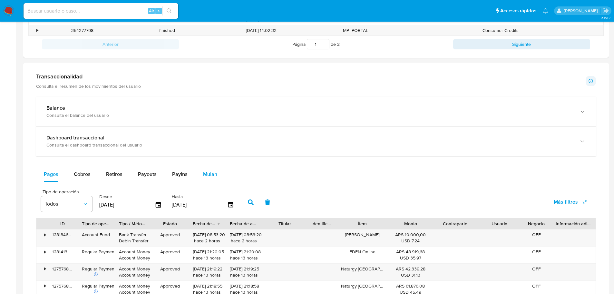
click at [213, 167] on div "Mulan" at bounding box center [210, 173] width 14 height 15
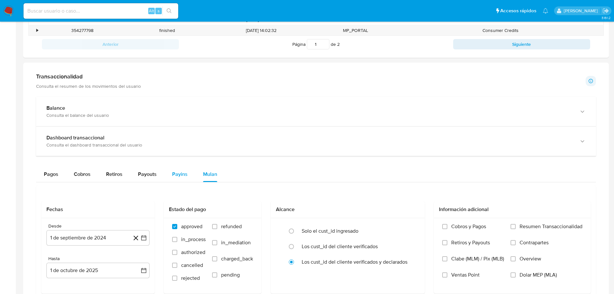
scroll to position [322, 0]
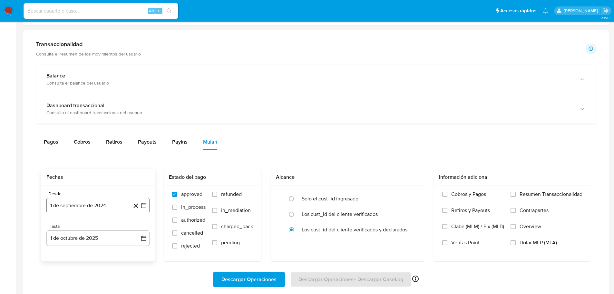
click at [90, 205] on button "1 de septiembre de 2024" at bounding box center [97, 205] width 103 height 15
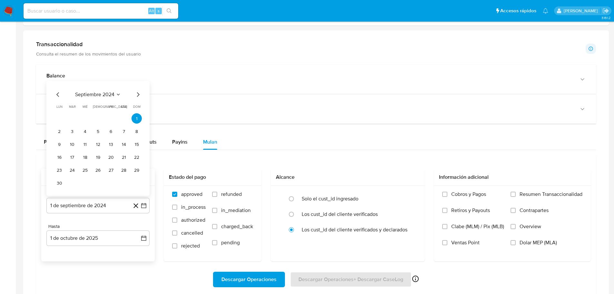
click at [83, 93] on span "septiembre 2024" at bounding box center [94, 94] width 39 height 6
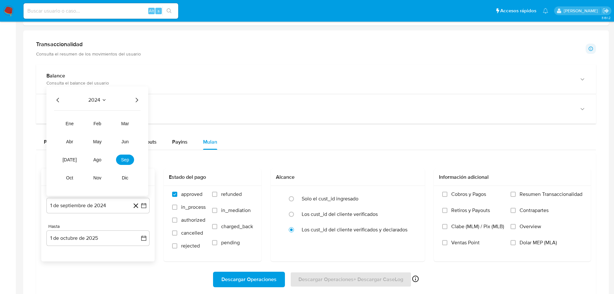
click at [137, 100] on icon "Año siguiente" at bounding box center [137, 100] width 8 height 8
click at [103, 142] on button "may" at bounding box center [97, 141] width 18 height 10
click at [100, 131] on button "1" at bounding box center [98, 131] width 10 height 10
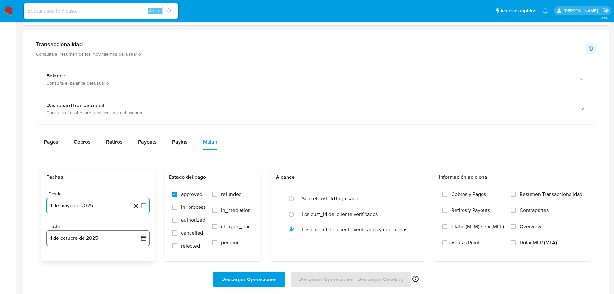
click at [83, 234] on button "1 de octubre de 2025" at bounding box center [97, 237] width 103 height 15
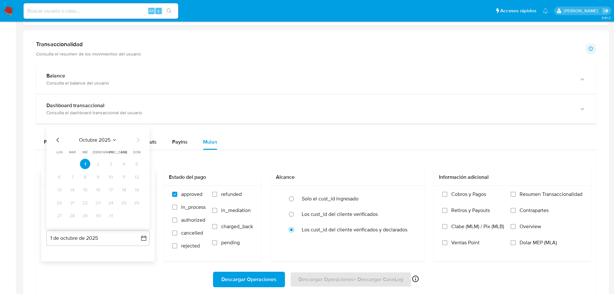
click at [59, 140] on icon "Mes anterior" at bounding box center [58, 140] width 8 height 8
click at [100, 215] on button "31" at bounding box center [98, 215] width 10 height 10
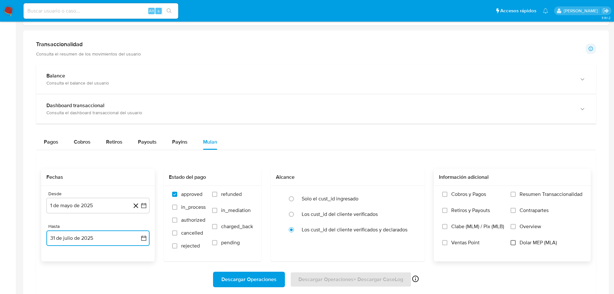
click at [513, 243] on input "Dolar MEP (MLA)" at bounding box center [513, 242] width 5 height 5
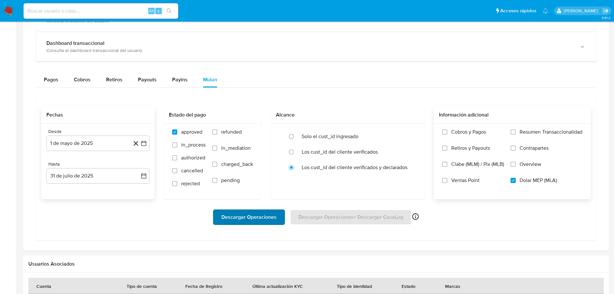
scroll to position [387, 0]
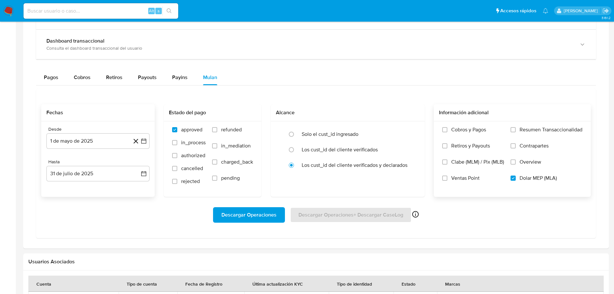
click at [259, 214] on span "Descargar Operaciones" at bounding box center [249, 215] width 55 height 14
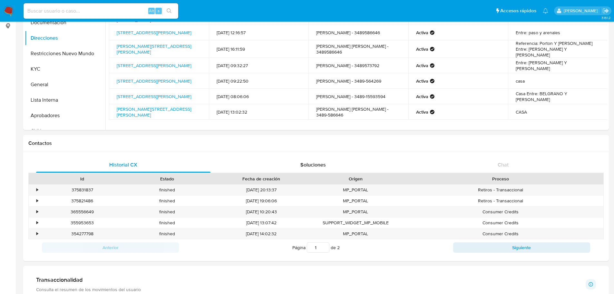
scroll to position [0, 0]
